Goal: Task Accomplishment & Management: Use online tool/utility

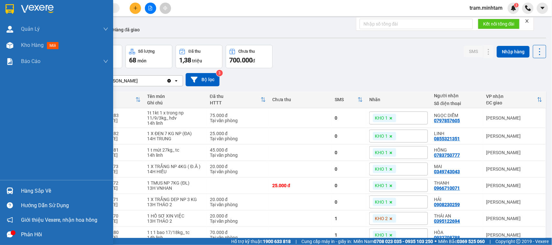
click at [48, 191] on div "Hàng sắp về" at bounding box center [64, 191] width 87 height 10
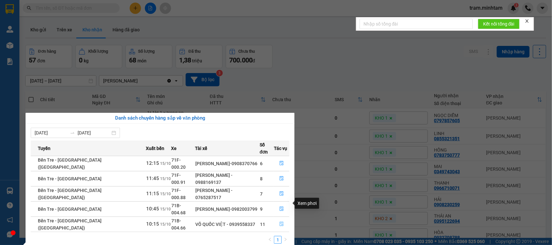
click at [277, 219] on button "button" at bounding box center [281, 224] width 15 height 10
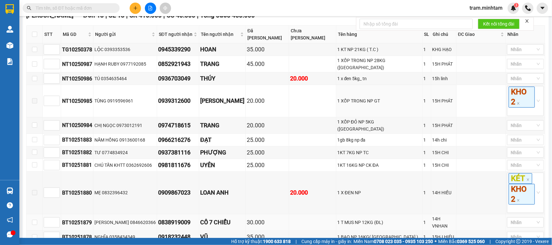
scroll to position [183, 0]
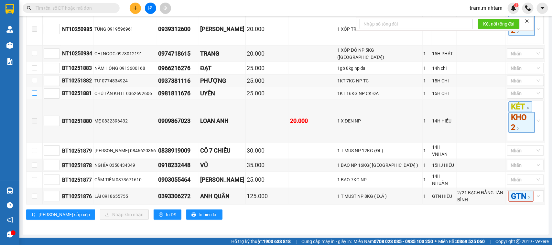
click at [33, 94] on input "checkbox" at bounding box center [34, 92] width 5 height 5
checkbox input "false"
click at [33, 82] on input "checkbox" at bounding box center [34, 80] width 5 height 5
checkbox input "true"
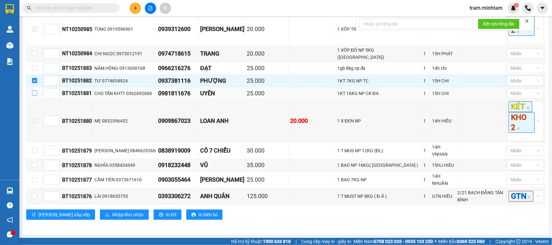
click at [34, 91] on input "checkbox" at bounding box center [34, 92] width 5 height 5
checkbox input "true"
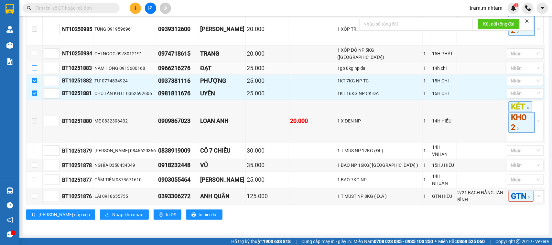
click at [33, 67] on input "checkbox" at bounding box center [34, 67] width 5 height 5
checkbox input "true"
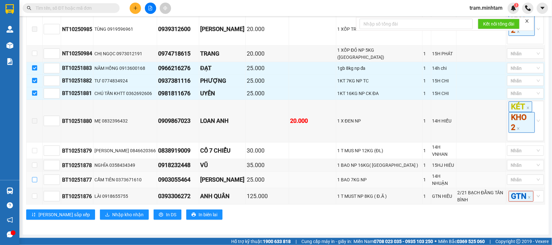
click at [34, 177] on input "checkbox" at bounding box center [34, 179] width 5 height 5
checkbox input "true"
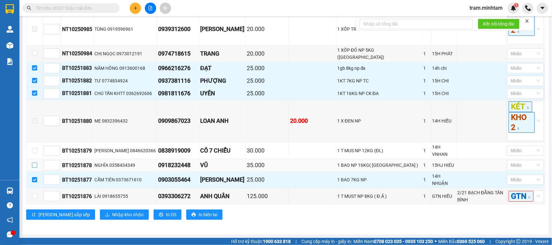
click at [32, 163] on input "checkbox" at bounding box center [34, 165] width 5 height 5
checkbox input "true"
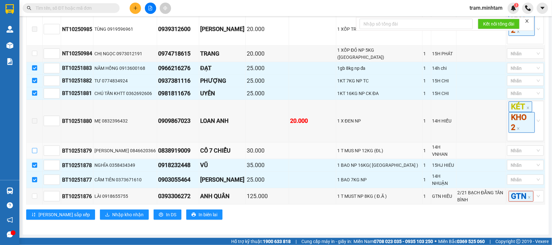
click at [34, 151] on input "checkbox" at bounding box center [34, 150] width 5 height 5
checkbox input "true"
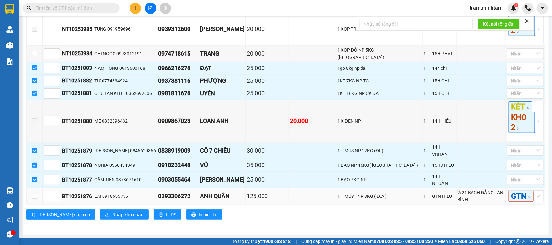
click at [34, 188] on td at bounding box center [34, 196] width 16 height 16
click at [34, 193] on label at bounding box center [34, 196] width 5 height 7
click at [34, 194] on input "checkbox" at bounding box center [34, 196] width 5 height 5
checkbox input "true"
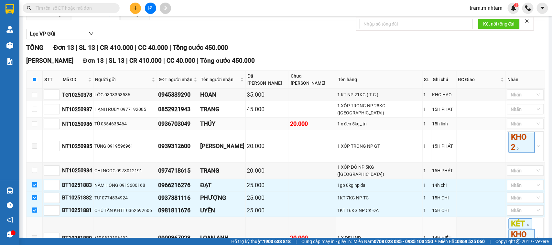
scroll to position [62, 0]
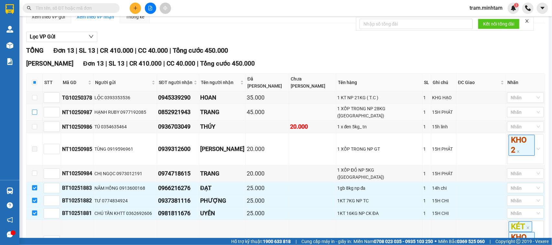
click at [33, 115] on input "checkbox" at bounding box center [34, 112] width 5 height 5
checkbox input "true"
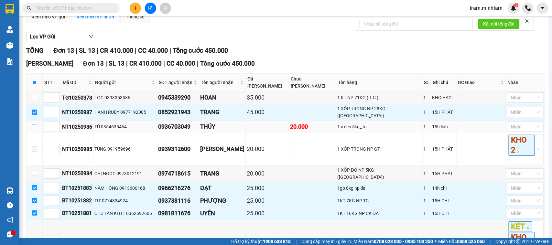
click at [36, 130] on label at bounding box center [34, 126] width 5 height 7
click at [36, 129] on input "checkbox" at bounding box center [34, 126] width 5 height 5
checkbox input "true"
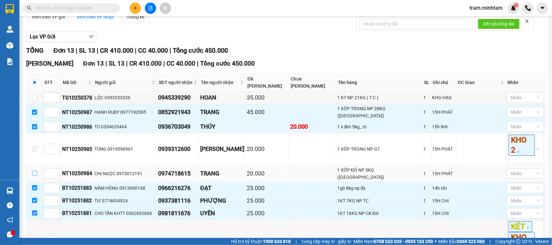
click at [32, 176] on input "checkbox" at bounding box center [34, 173] width 5 height 5
checkbox input "true"
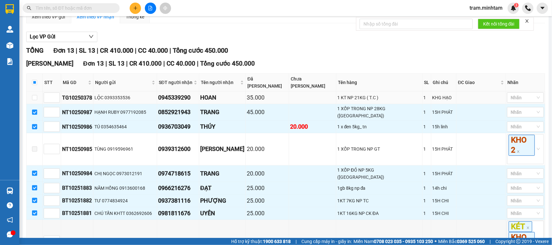
click at [32, 104] on td at bounding box center [34, 97] width 16 height 13
click at [33, 100] on input "checkbox" at bounding box center [34, 97] width 5 height 5
checkbox input "true"
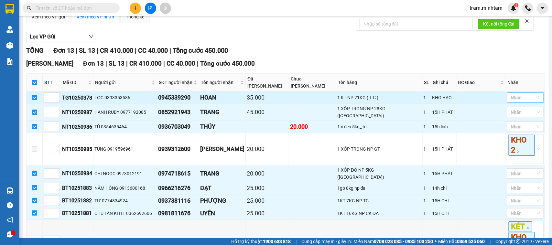
click at [527, 101] on div at bounding box center [521, 98] width 27 height 8
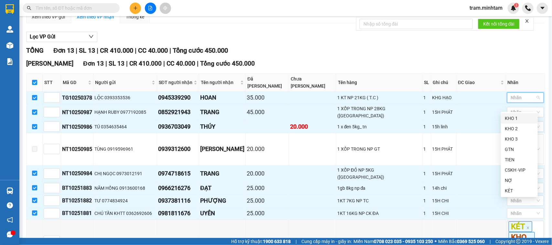
click at [514, 121] on div "KHO 1" at bounding box center [518, 118] width 29 height 7
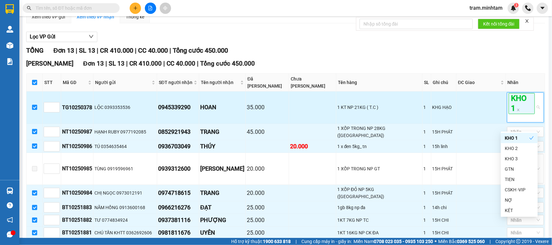
click at [512, 110] on span "KHO 1" at bounding box center [521, 103] width 26 height 21
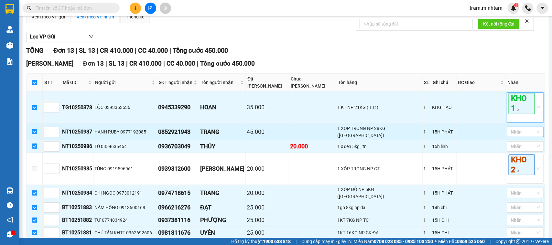
click at [514, 136] on div at bounding box center [521, 132] width 27 height 8
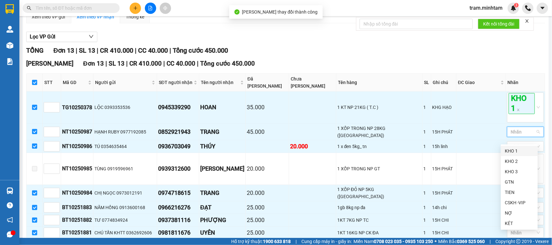
click at [511, 149] on div "KHO 1" at bounding box center [518, 150] width 29 height 7
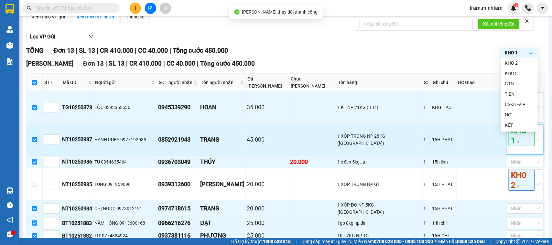
click at [519, 143] on span "KHO 1" at bounding box center [521, 135] width 26 height 21
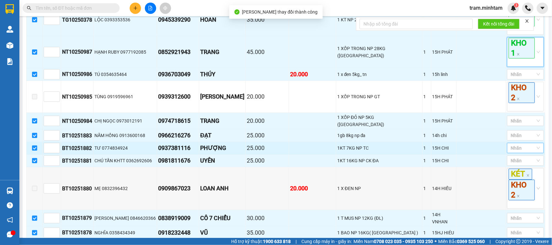
scroll to position [183, 0]
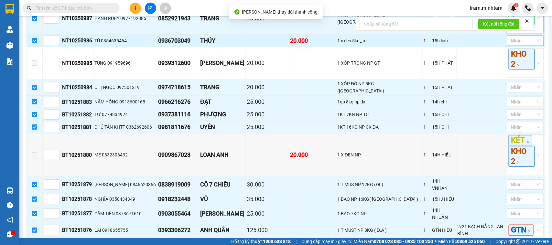
click at [526, 45] on div at bounding box center [521, 41] width 27 height 8
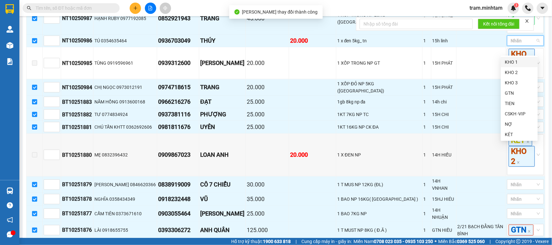
click at [519, 65] on div "KHO 1" at bounding box center [518, 61] width 29 height 7
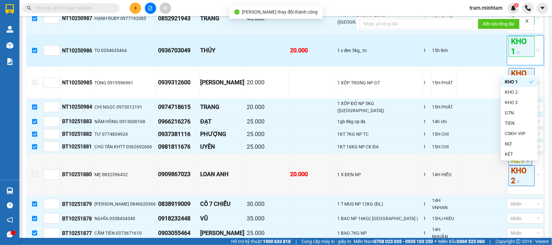
click at [521, 51] on span "KHO 1" at bounding box center [521, 46] width 26 height 21
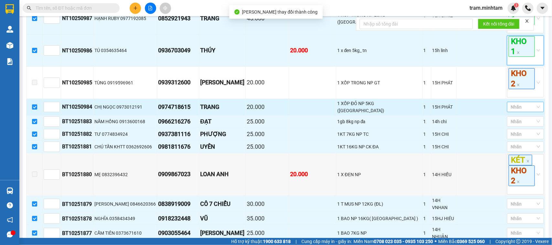
click at [532, 110] on div "Nhãn" at bounding box center [525, 107] width 37 height 10
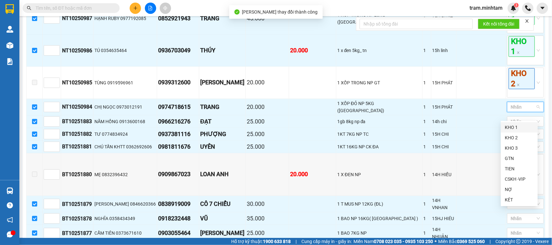
click at [516, 128] on div "KHO 1" at bounding box center [518, 127] width 29 height 7
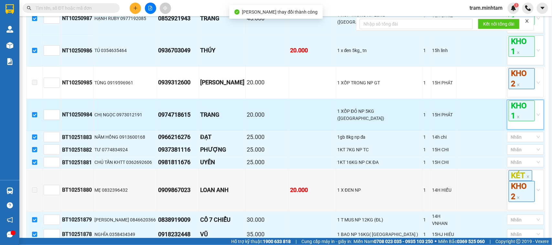
click at [518, 116] on span "KHO 1" at bounding box center [521, 110] width 26 height 21
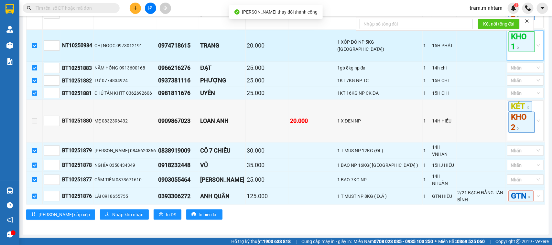
scroll to position [262, 0]
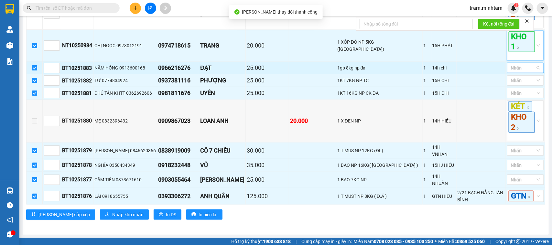
click at [525, 69] on div at bounding box center [521, 68] width 27 height 8
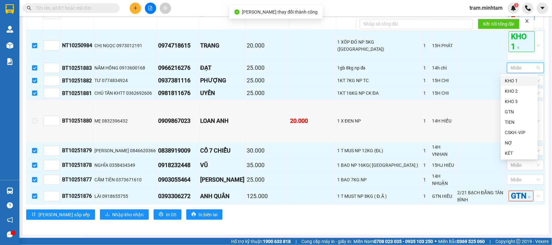
click at [514, 82] on div "KHO 1" at bounding box center [518, 80] width 29 height 7
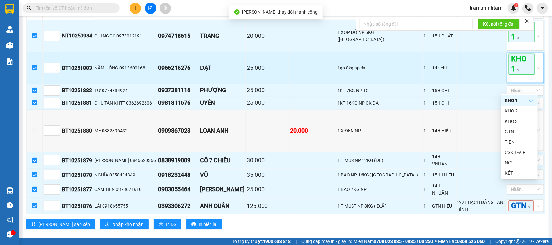
click at [519, 74] on span "KHO 1" at bounding box center [521, 64] width 26 height 21
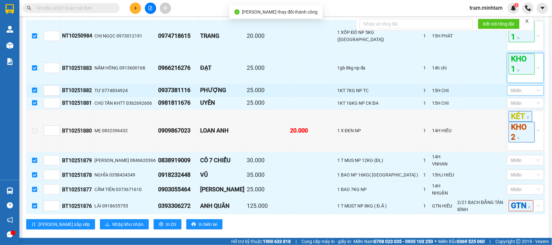
scroll to position [281, 0]
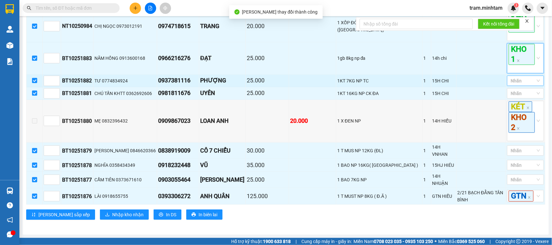
click at [517, 83] on div at bounding box center [521, 81] width 27 height 8
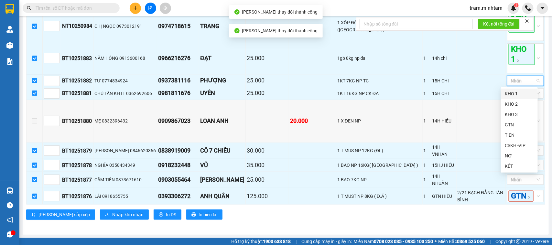
click at [514, 93] on div "KHO 1" at bounding box center [518, 93] width 29 height 7
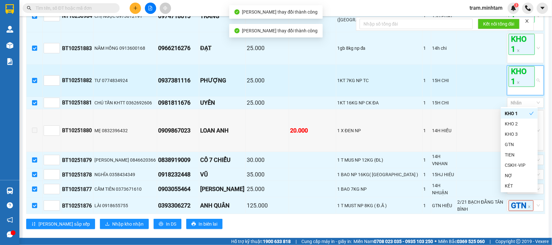
click at [519, 87] on span "KHO 1" at bounding box center [521, 76] width 26 height 21
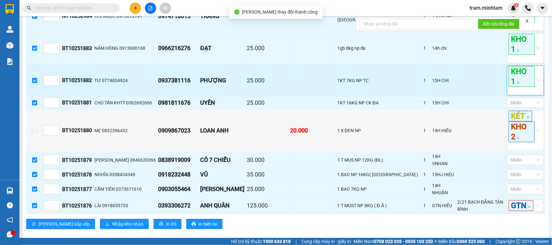
scroll to position [301, 0]
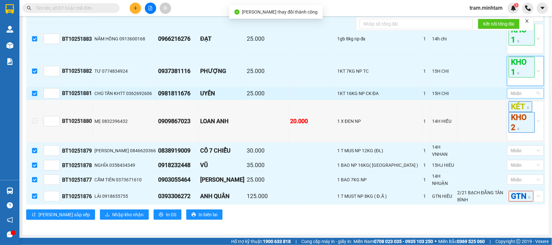
click at [516, 92] on div at bounding box center [521, 94] width 27 height 8
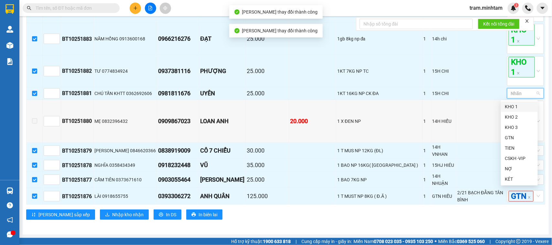
click at [513, 106] on div "KHO 1" at bounding box center [518, 106] width 29 height 7
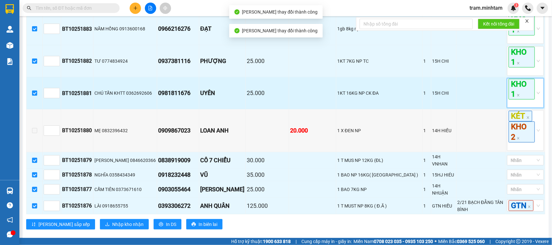
click at [519, 97] on span "KHO 1" at bounding box center [521, 89] width 26 height 21
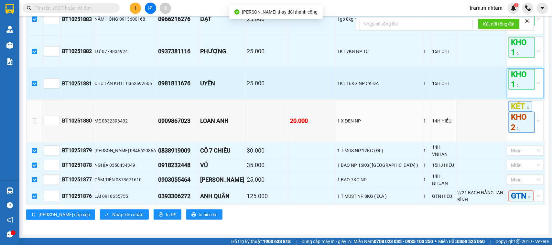
scroll to position [321, 0]
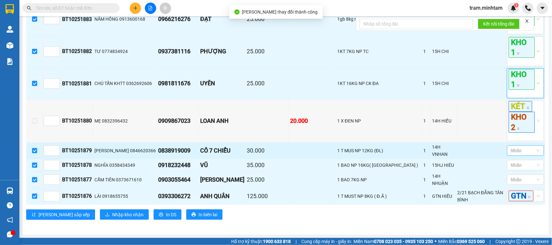
click at [522, 153] on div at bounding box center [521, 151] width 27 height 8
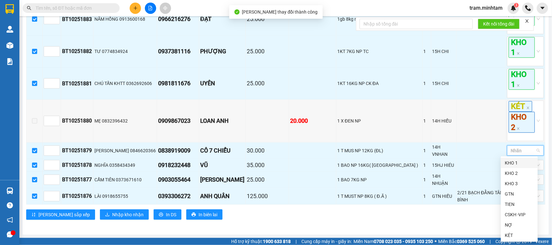
click at [515, 162] on div "KHO 1" at bounding box center [518, 162] width 29 height 7
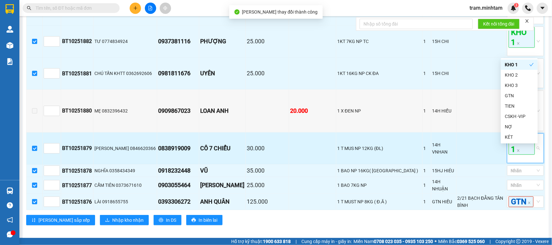
click at [521, 155] on span "KHO 1" at bounding box center [521, 144] width 26 height 21
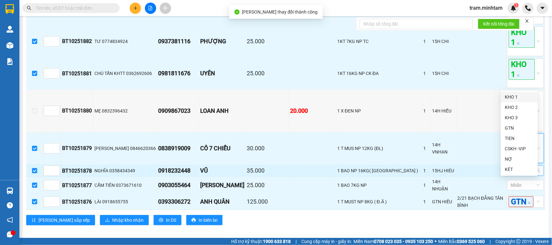
click at [520, 174] on div at bounding box center [521, 171] width 27 height 8
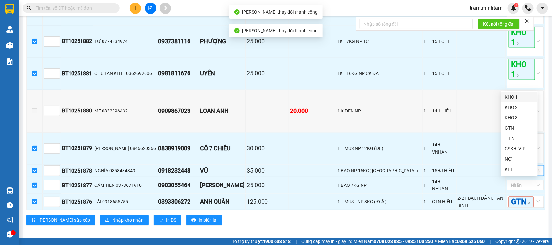
click at [523, 96] on div "KHO 1" at bounding box center [518, 96] width 29 height 7
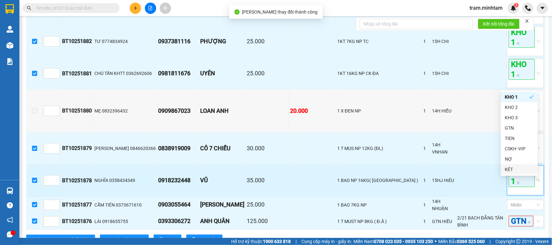
click at [521, 185] on span "KHO 1" at bounding box center [521, 176] width 26 height 21
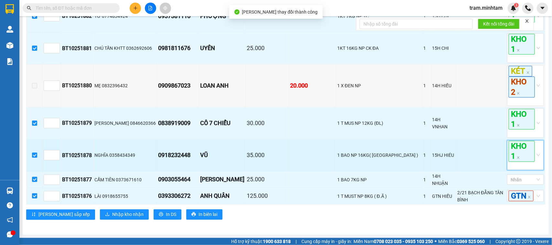
scroll to position [360, 0]
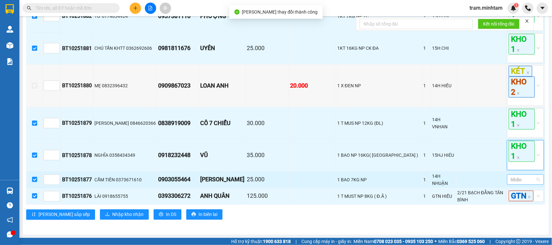
click at [518, 176] on div at bounding box center [521, 180] width 27 height 8
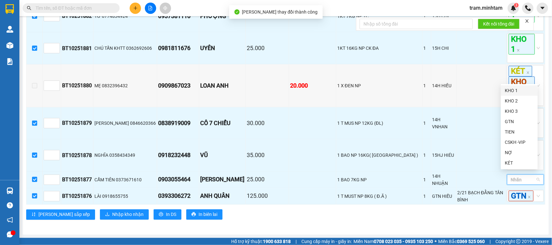
click at [514, 89] on div "KHO 1" at bounding box center [518, 90] width 29 height 7
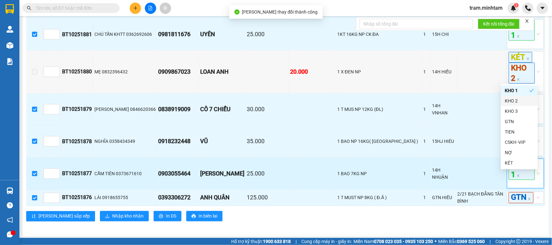
click at [522, 180] on span "KHO 1" at bounding box center [521, 169] width 26 height 21
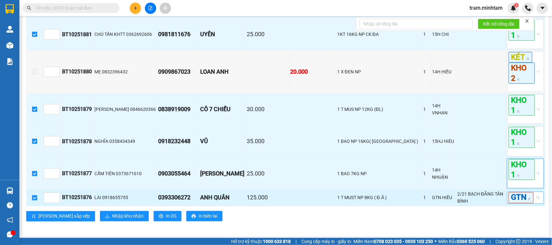
click at [534, 204] on div "GTN" at bounding box center [525, 198] width 37 height 12
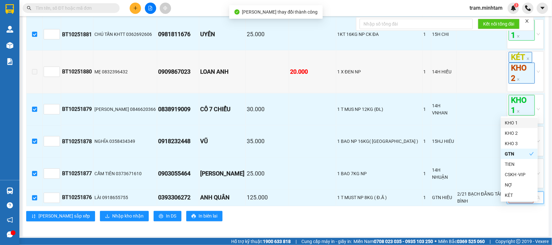
click at [517, 121] on div "KHO 1" at bounding box center [518, 122] width 29 height 7
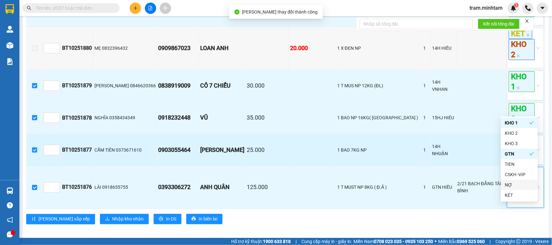
scroll to position [401, 0]
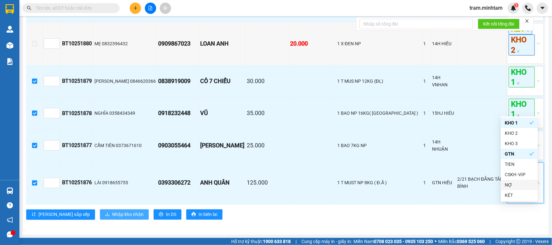
click at [112, 213] on span "Nhập kho nhận" at bounding box center [127, 214] width 31 height 7
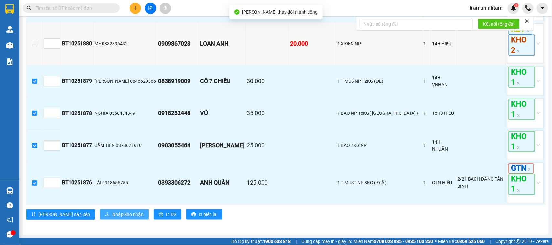
click at [102, 210] on button "Nhập kho nhận" at bounding box center [124, 214] width 49 height 10
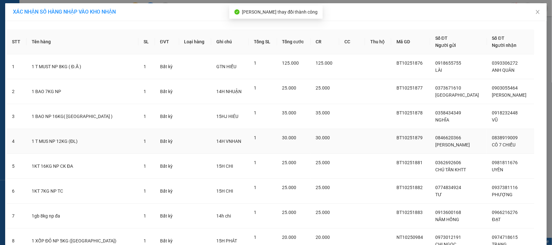
click at [289, 143] on td "30.000" at bounding box center [294, 141] width 34 height 25
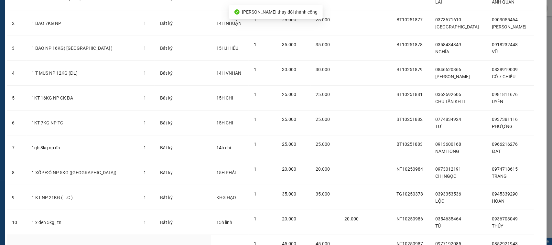
scroll to position [131, 0]
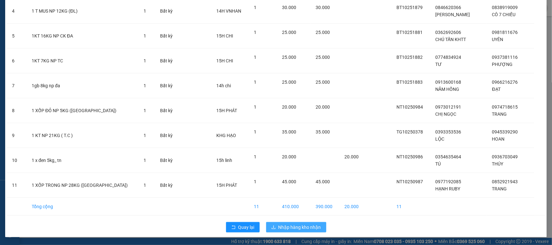
click at [300, 225] on span "Nhập hàng kho nhận" at bounding box center [299, 227] width 43 height 7
